Goal: Check status

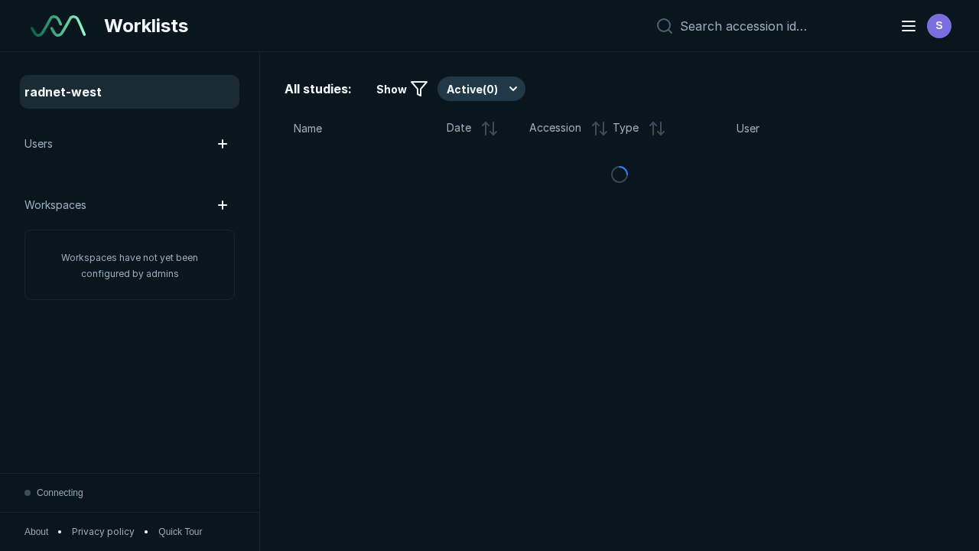
scroll to position [4177, 6371]
